Goal: Book appointment/travel/reservation

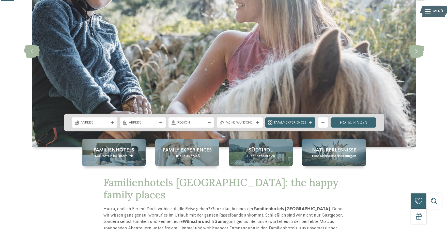
scroll to position [70, 0]
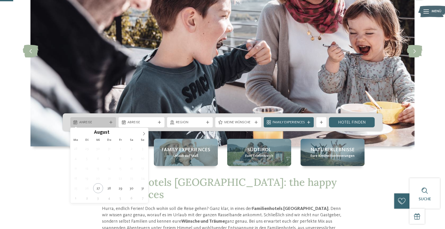
click at [94, 122] on span "Anreise" at bounding box center [93, 122] width 28 height 5
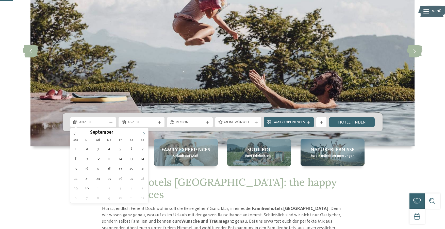
click at [145, 134] on icon at bounding box center [144, 134] width 4 height 4
type div "25.10.2025"
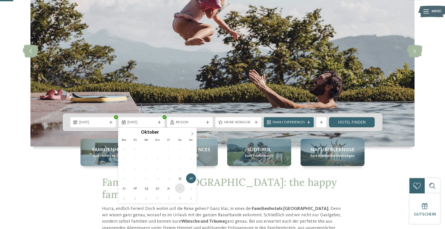
type div "01.11.2025"
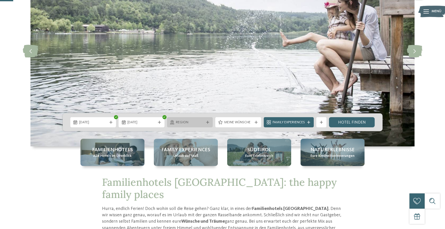
click at [196, 122] on span "Region" at bounding box center [190, 122] width 28 height 5
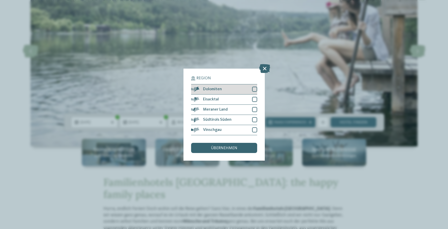
click at [254, 87] on div at bounding box center [254, 89] width 5 height 5
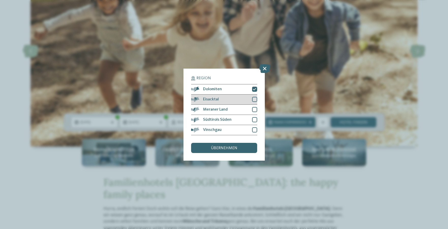
click at [253, 97] on div at bounding box center [254, 99] width 5 height 5
click at [254, 107] on div at bounding box center [254, 109] width 5 height 5
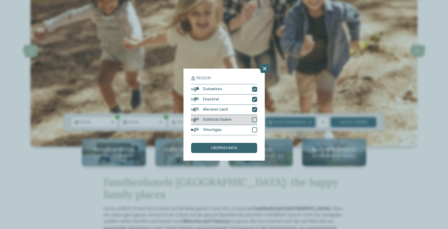
click at [255, 117] on div at bounding box center [254, 119] width 5 height 5
click at [255, 127] on div at bounding box center [254, 129] width 5 height 5
click at [224, 146] on span "übernehmen" at bounding box center [224, 148] width 26 height 4
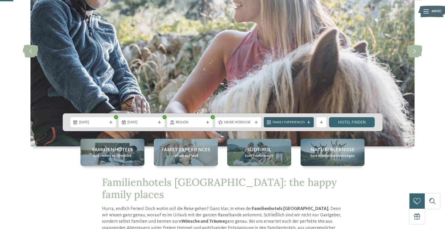
click at [279, 123] on span "Family Experiences" at bounding box center [289, 122] width 32 height 5
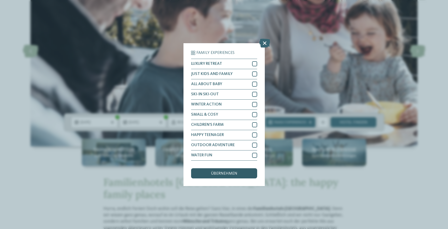
click at [233, 171] on span "übernehmen" at bounding box center [224, 173] width 26 height 4
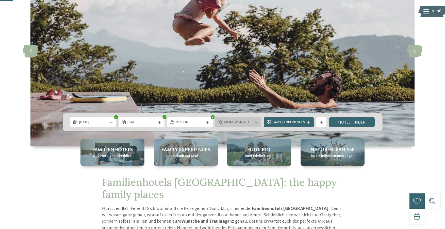
click at [236, 123] on span "Meine Wünsche" at bounding box center [238, 122] width 28 height 5
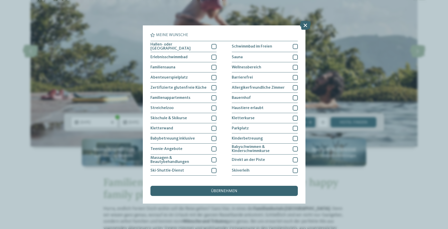
click at [236, 123] on div "Parkplatz" at bounding box center [265, 128] width 66 height 10
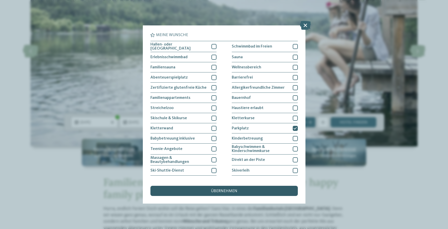
click at [227, 189] on span "übernehmen" at bounding box center [224, 191] width 26 height 4
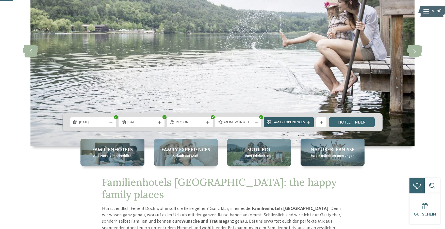
click at [300, 126] on div "Family Experiences" at bounding box center [289, 122] width 50 height 10
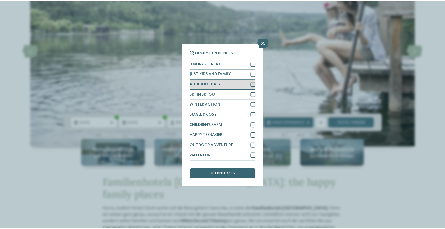
scroll to position [15, 0]
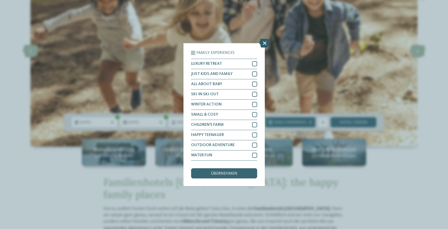
click at [265, 38] on icon at bounding box center [264, 42] width 11 height 9
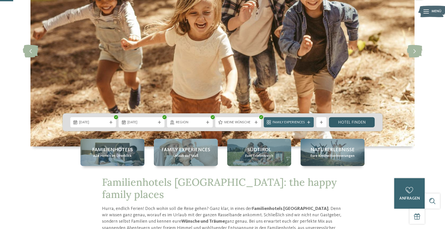
click at [347, 124] on link "Hotel finden" at bounding box center [352, 122] width 46 height 10
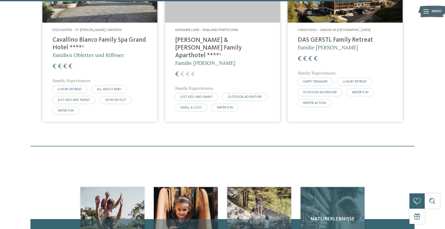
scroll to position [712, 0]
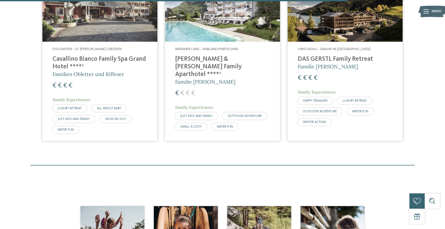
click at [331, 55] on h4 "DAS GERSTL Family Retreat" at bounding box center [345, 59] width 95 height 8
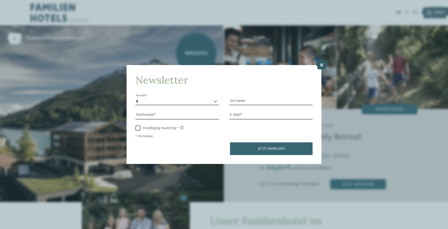
click at [319, 60] on icon at bounding box center [321, 64] width 11 height 9
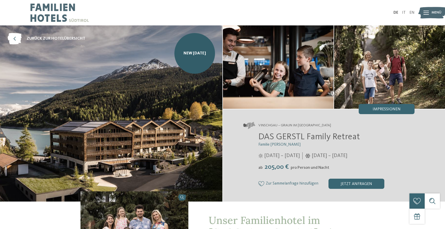
click at [431, 13] on img at bounding box center [433, 13] width 28 height 14
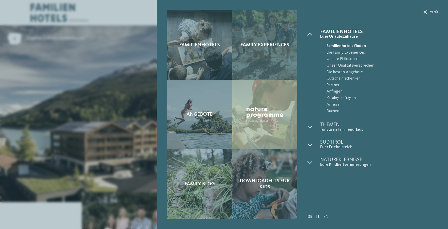
click at [263, 46] on span "Family Experiences" at bounding box center [264, 45] width 49 height 6
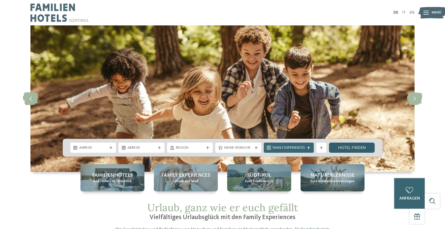
click at [347, 150] on link "Hotel finden" at bounding box center [352, 148] width 46 height 10
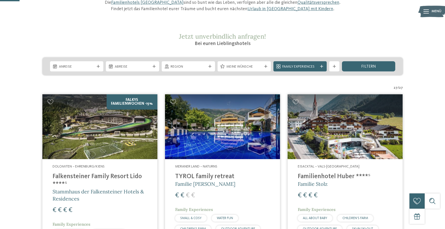
scroll to position [76, 0]
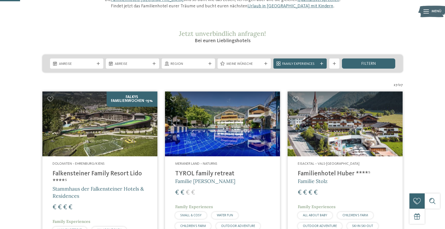
click at [116, 169] on div "Dolomiten – Ehrenburg/Kiens Falkensteiner Family Resort Lido ****ˢ Stammhaus de…" at bounding box center [99, 209] width 115 height 106
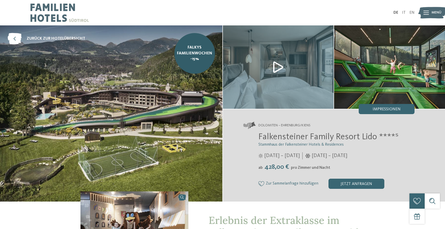
click at [268, 139] on span "Falkensteiner Family Resort Lido ****ˢ" at bounding box center [329, 136] width 140 height 9
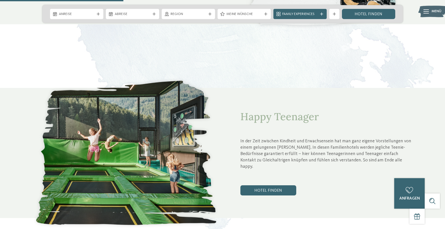
scroll to position [631, 0]
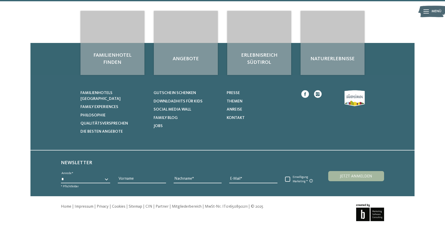
scroll to position [1728, 0]
